Goal: Browse casually: Explore the website without a specific task or goal

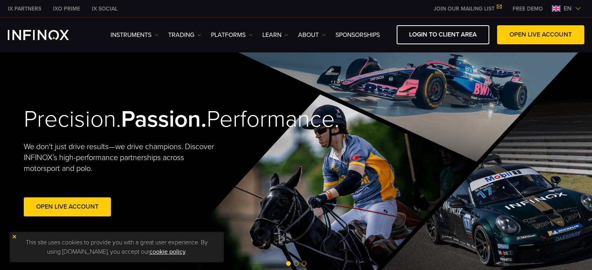
click at [86, 51] on div "IX Social Instruments Instruments Product Information TRADING DEMO" at bounding box center [296, 35] width 592 height 35
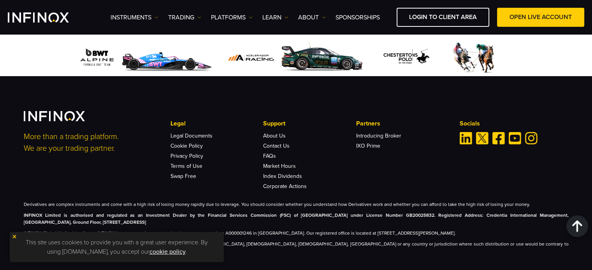
click at [340, 159] on li "Market Hours" at bounding box center [309, 164] width 93 height 10
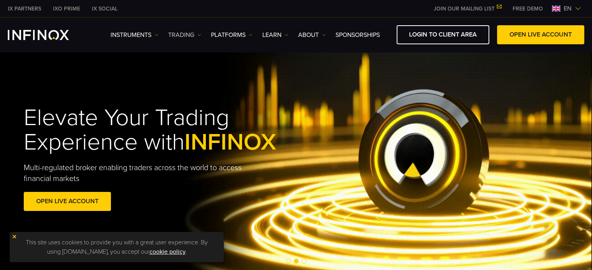
click at [193, 33] on link "TRADING" at bounding box center [184, 34] width 33 height 9
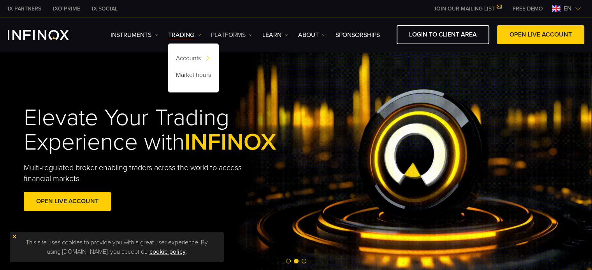
click at [243, 33] on link "PLATFORMS" at bounding box center [232, 34] width 42 height 9
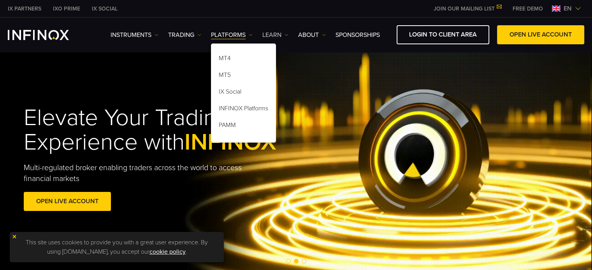
click at [280, 32] on link "Learn" at bounding box center [275, 34] width 26 height 9
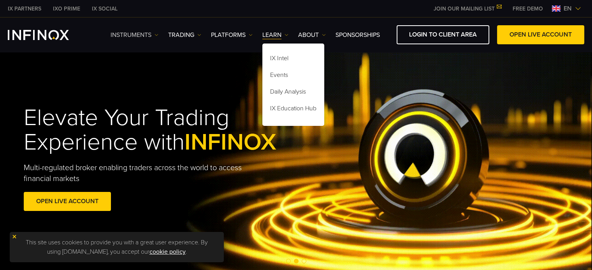
click at [146, 33] on link "Instruments" at bounding box center [134, 34] width 48 height 9
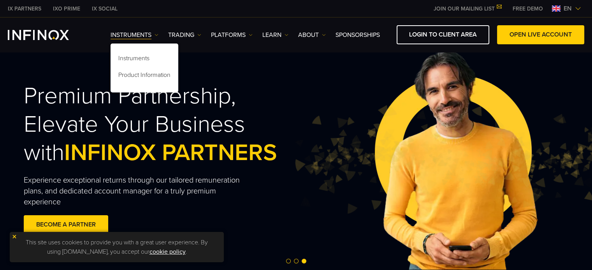
click at [253, 76] on div "Premium Partnership, Elevate Your Business with INFINOX PARTNERS Experience exc…" at bounding box center [168, 159] width 289 height 179
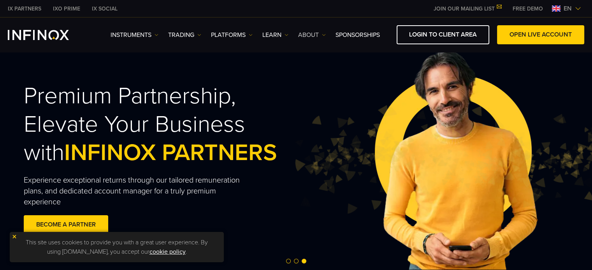
click at [322, 37] on link "ABOUT" at bounding box center [312, 34] width 28 height 9
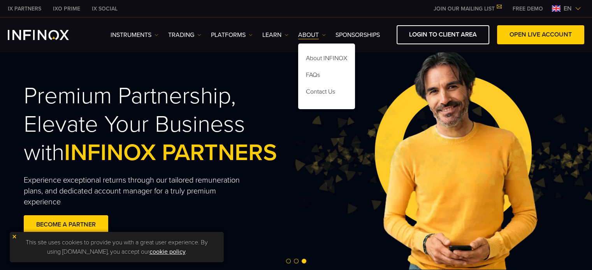
click at [267, 76] on div "Premium Partnership, Elevate Your Business with INFINOX PARTNERS Experience exc…" at bounding box center [168, 159] width 289 height 179
